Goal: Use online tool/utility: Utilize a website feature to perform a specific function

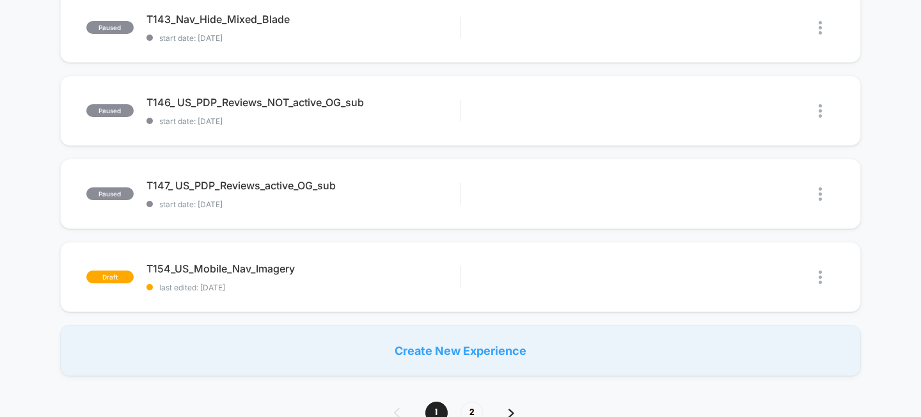
scroll to position [838, 0]
click at [225, 262] on span "T154_US_Mobile_Nav_Imagery Click to edit experience details" at bounding box center [304, 268] width 314 height 13
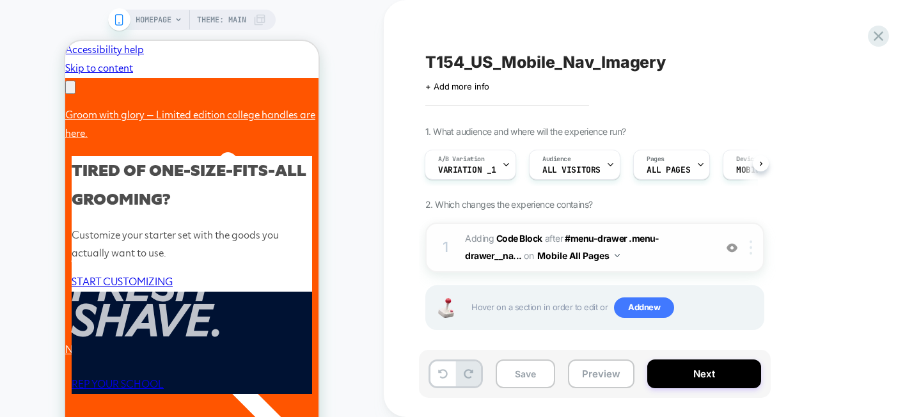
click at [752, 246] on div at bounding box center [753, 248] width 21 height 14
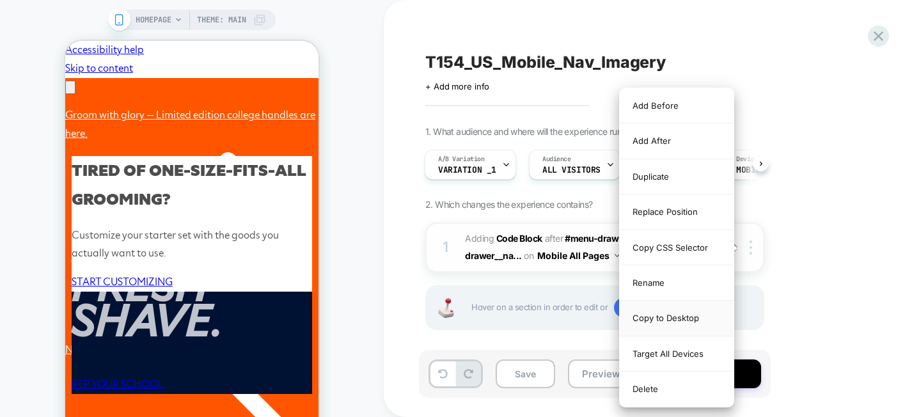
scroll to position [0, 198]
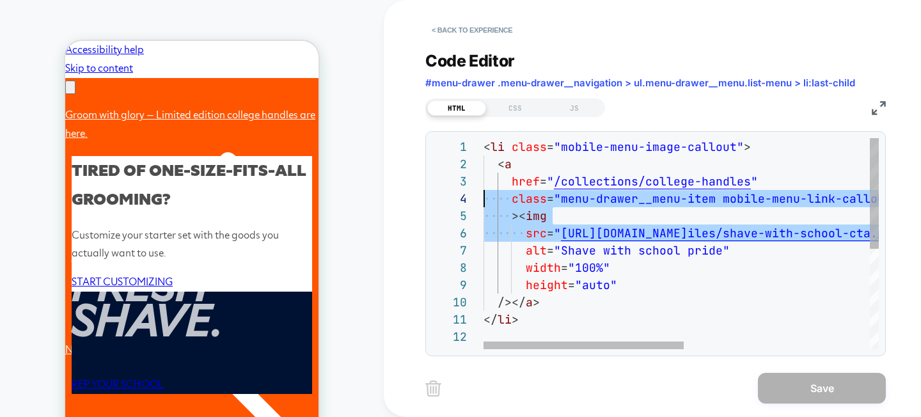
scroll to position [52, 0]
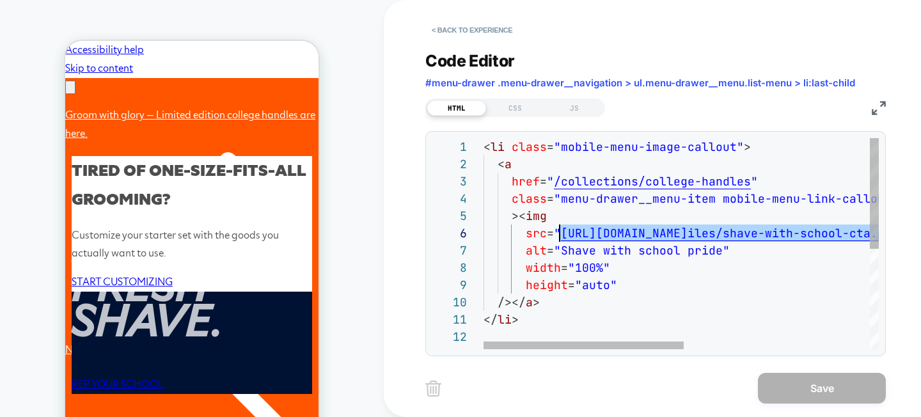
drag, startPoint x: 834, startPoint y: 233, endPoint x: 562, endPoint y: 235, distance: 272.6
type textarea "**********"
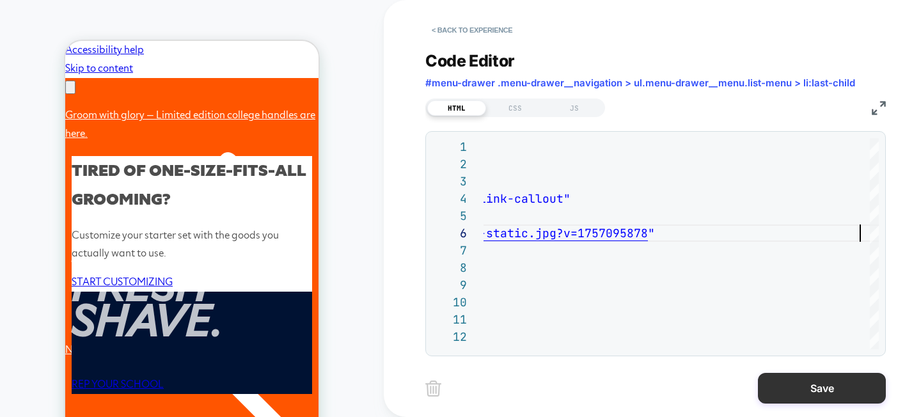
click at [817, 376] on button "Save" at bounding box center [822, 388] width 128 height 31
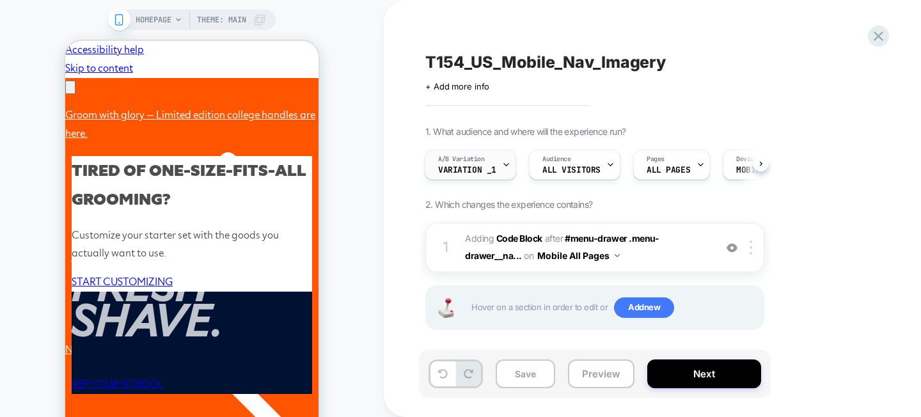
scroll to position [0, 198]
click at [488, 161] on div "A/B Variation Variation _1" at bounding box center [468, 164] width 84 height 29
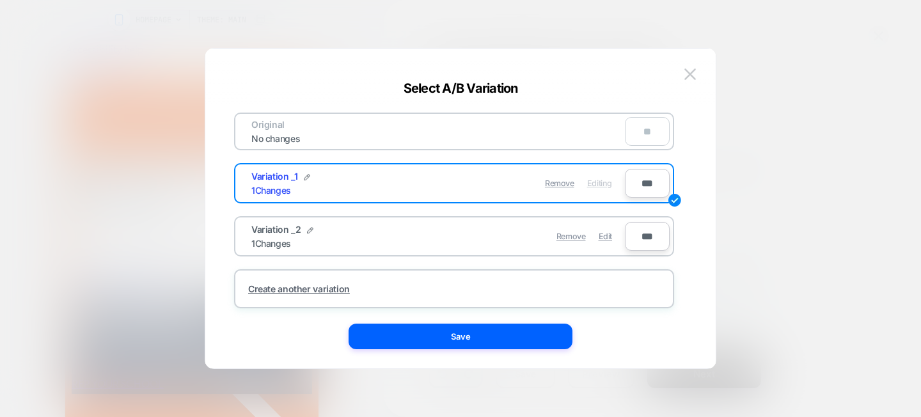
click at [264, 239] on div "1 Changes" at bounding box center [271, 243] width 40 height 11
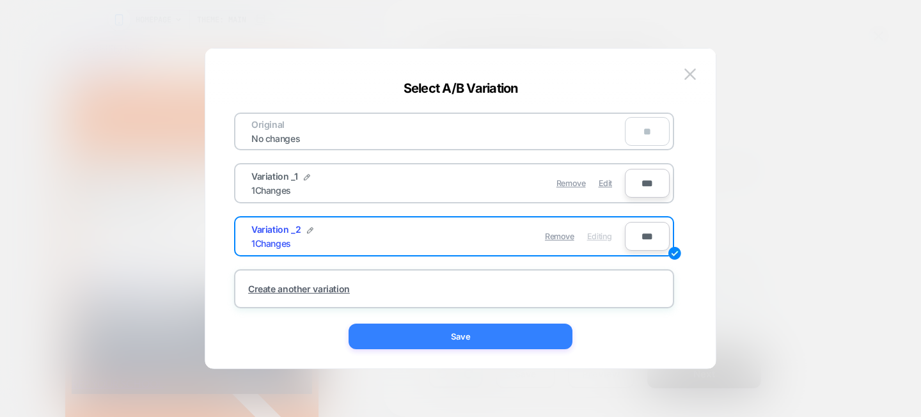
scroll to position [0, 397]
click at [502, 334] on button "Save" at bounding box center [461, 337] width 224 height 26
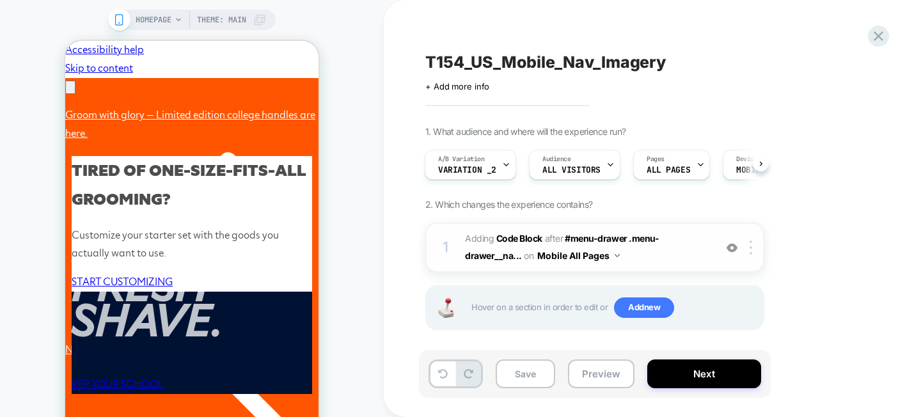
click at [642, 251] on span "Adding Code Block AFTER #menu-drawer .menu-drawer__na... #menu-drawer .menu-dra…" at bounding box center [587, 247] width 244 height 35
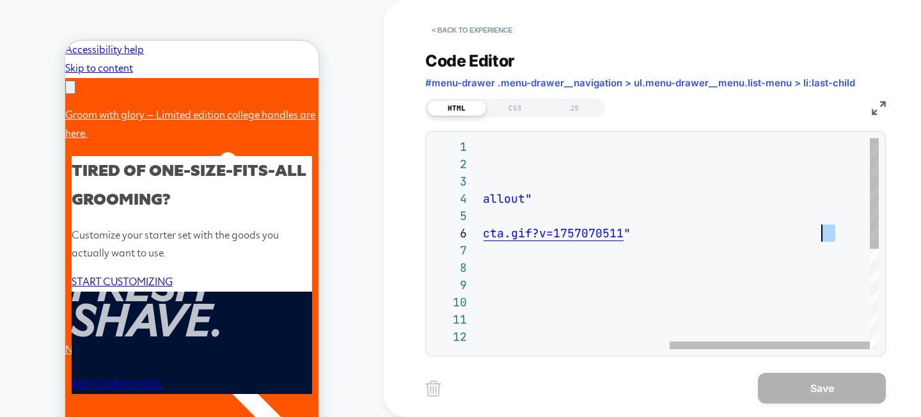
scroll to position [86, 0]
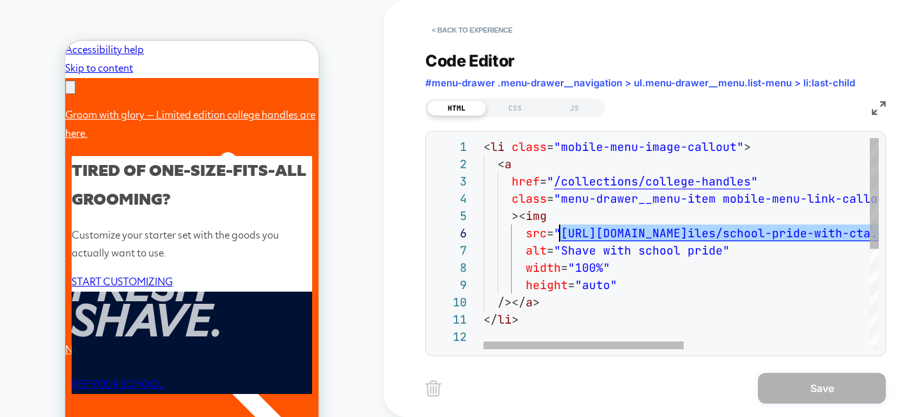
drag, startPoint x: 836, startPoint y: 235, endPoint x: 561, endPoint y: 232, distance: 274.5
type textarea "**********"
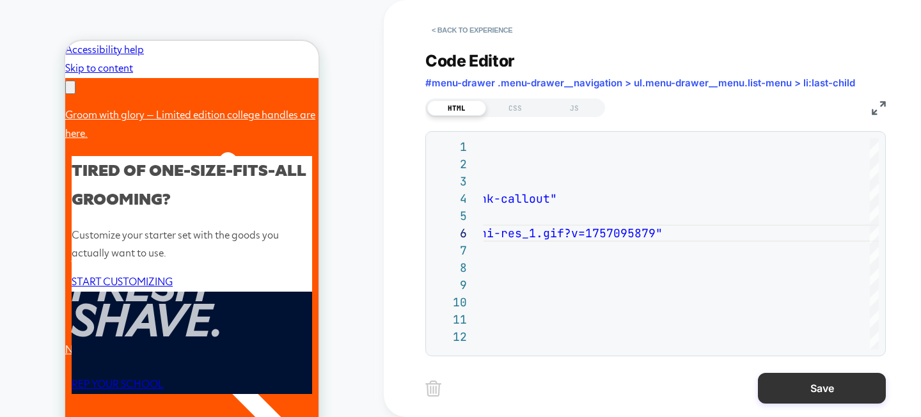
click at [817, 383] on button "Save" at bounding box center [822, 388] width 128 height 31
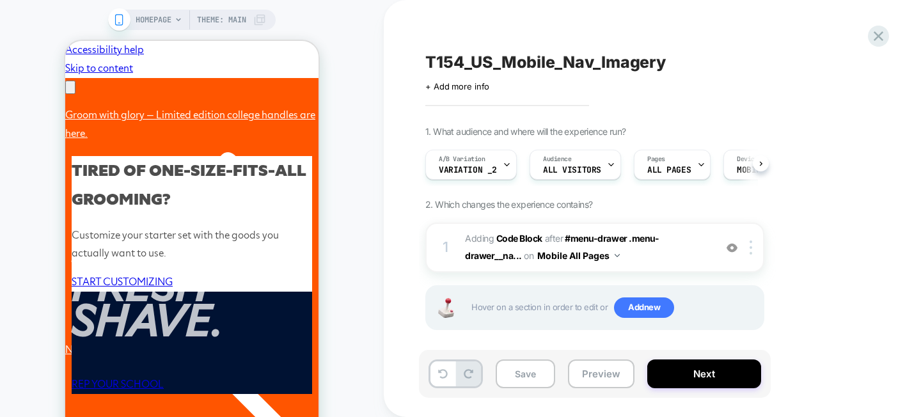
scroll to position [0, 1]
click at [522, 377] on button "Save" at bounding box center [526, 374] width 60 height 29
click at [0, 0] on icon at bounding box center [0, 0] width 0 height 0
